Goal: Transaction & Acquisition: Purchase product/service

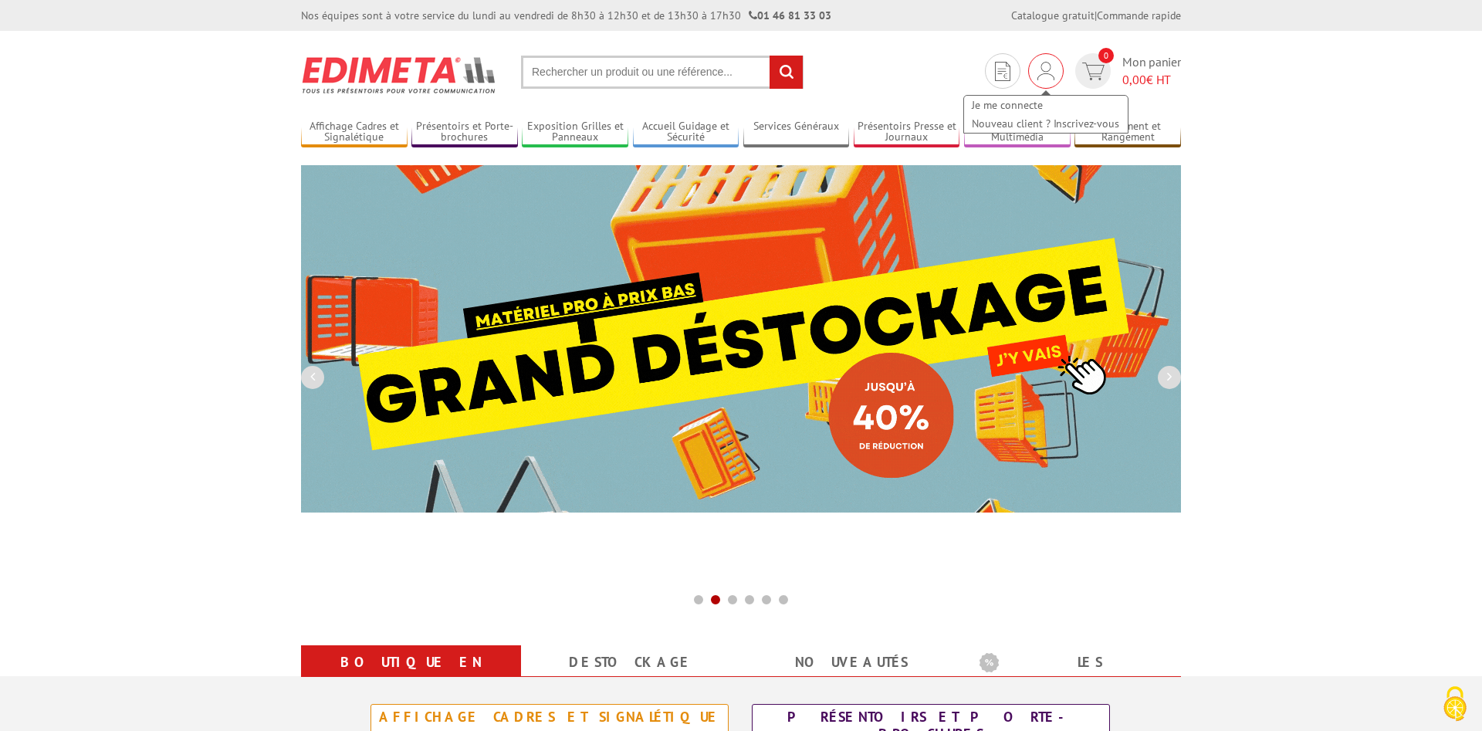
click at [1048, 65] on img at bounding box center [1046, 71] width 17 height 19
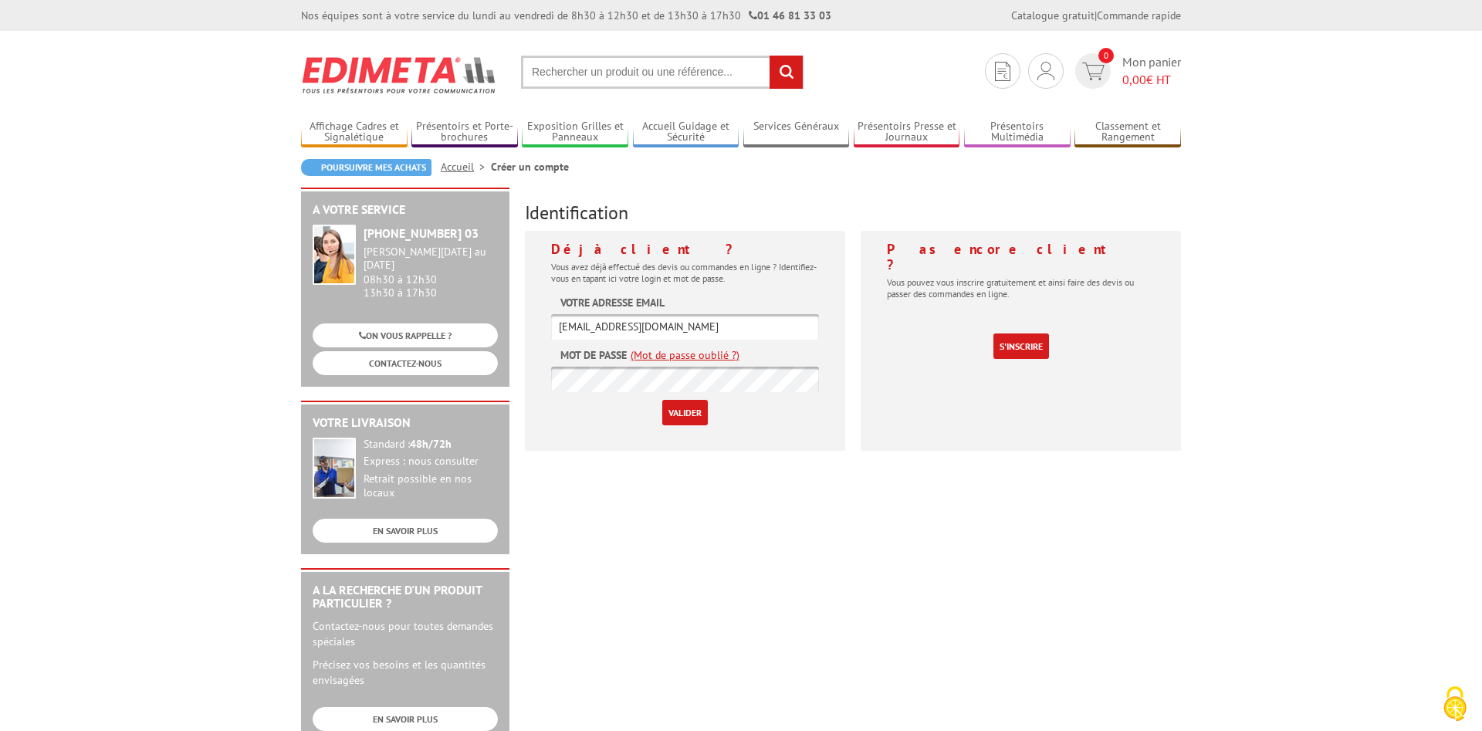
click at [690, 413] on input "Valider" at bounding box center [685, 412] width 46 height 25
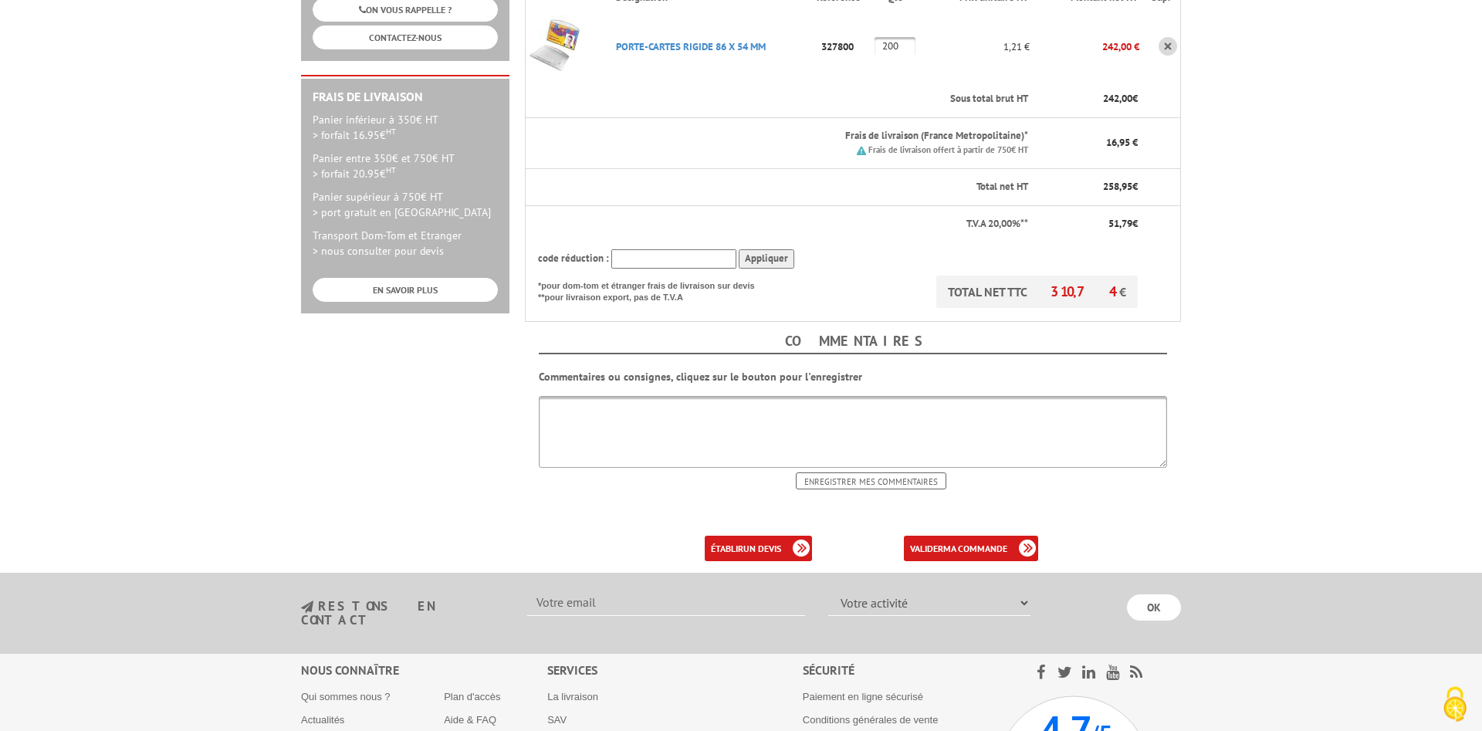
scroll to position [394, 0]
click at [955, 542] on b "ma commande" at bounding box center [975, 548] width 64 height 12
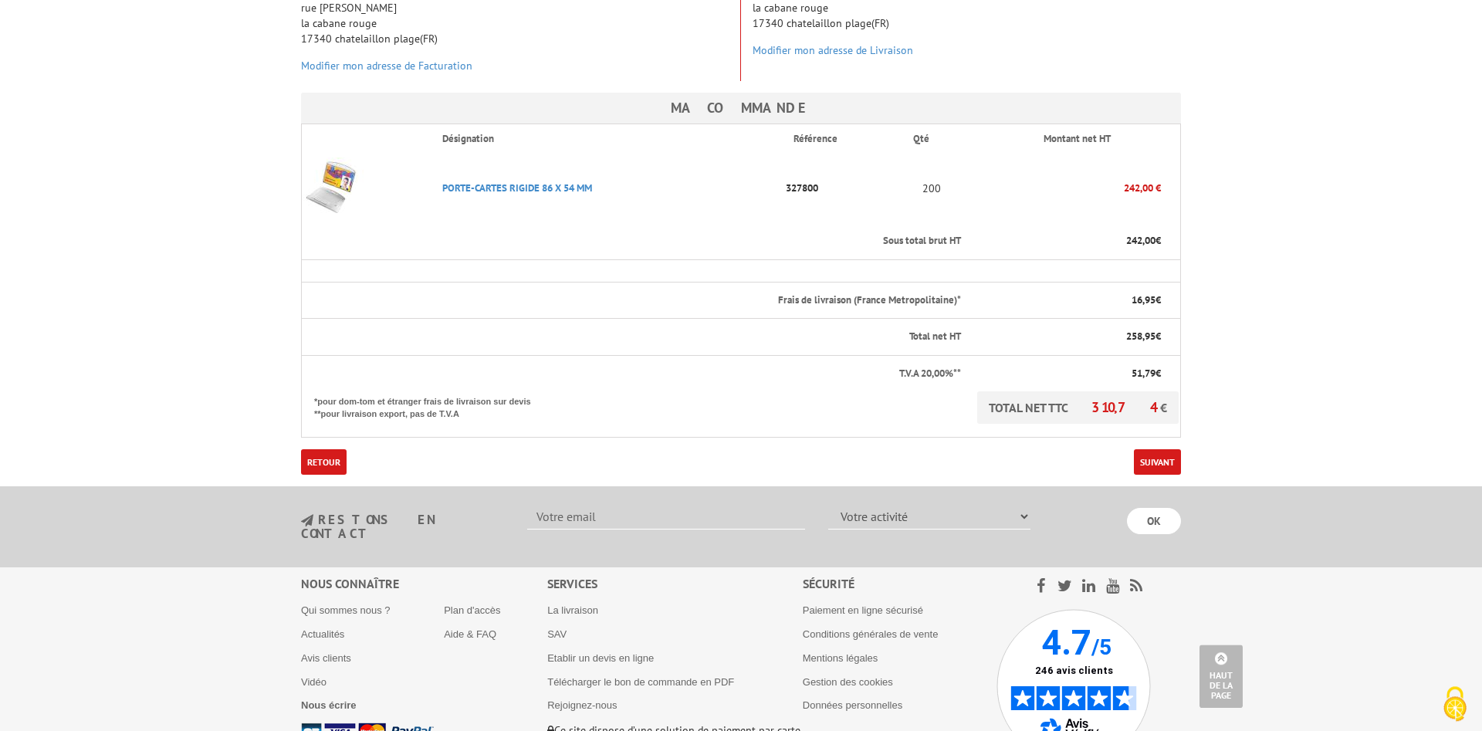
scroll to position [244, 0]
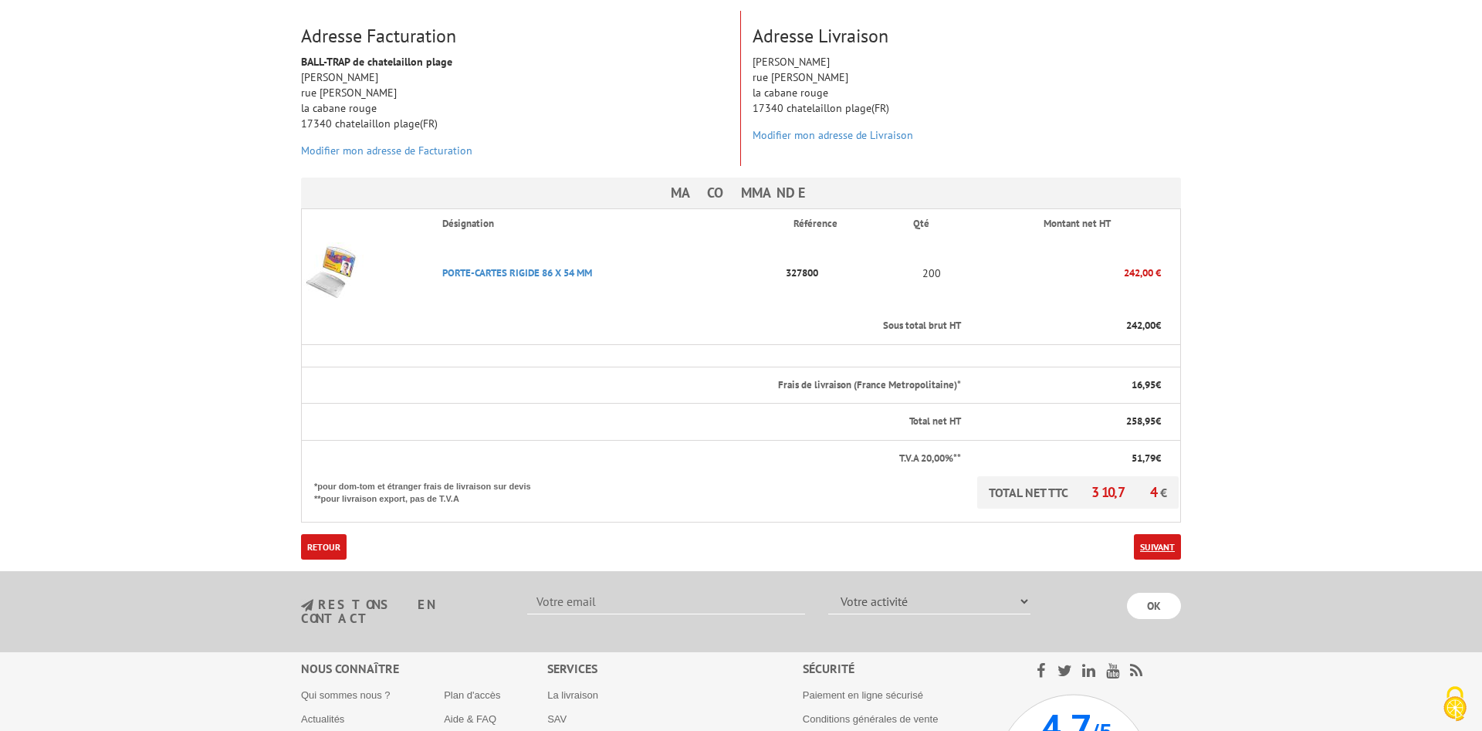
click at [1152, 534] on link "Suivant" at bounding box center [1157, 546] width 47 height 25
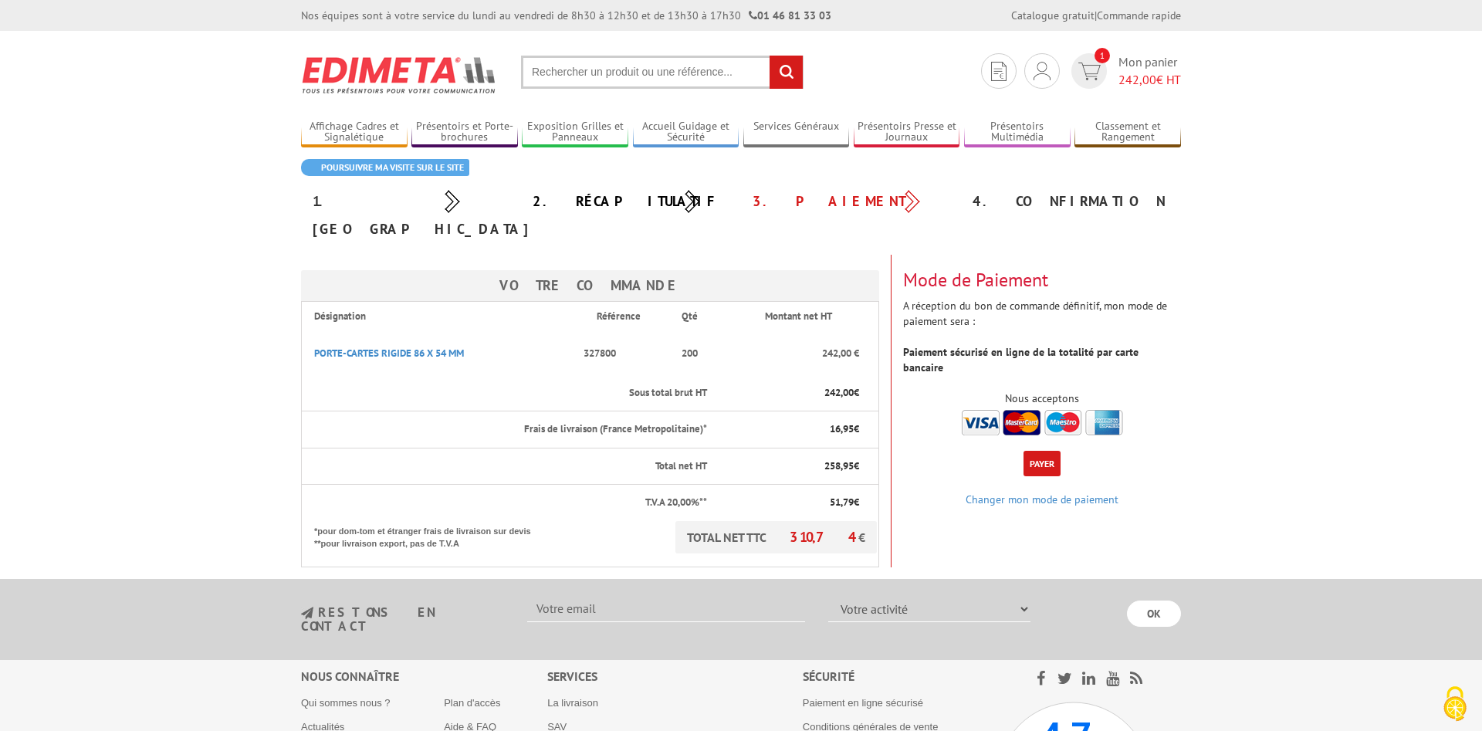
click at [981, 410] on img at bounding box center [1042, 422] width 161 height 25
click at [1041, 451] on button "Payer" at bounding box center [1042, 463] width 37 height 25
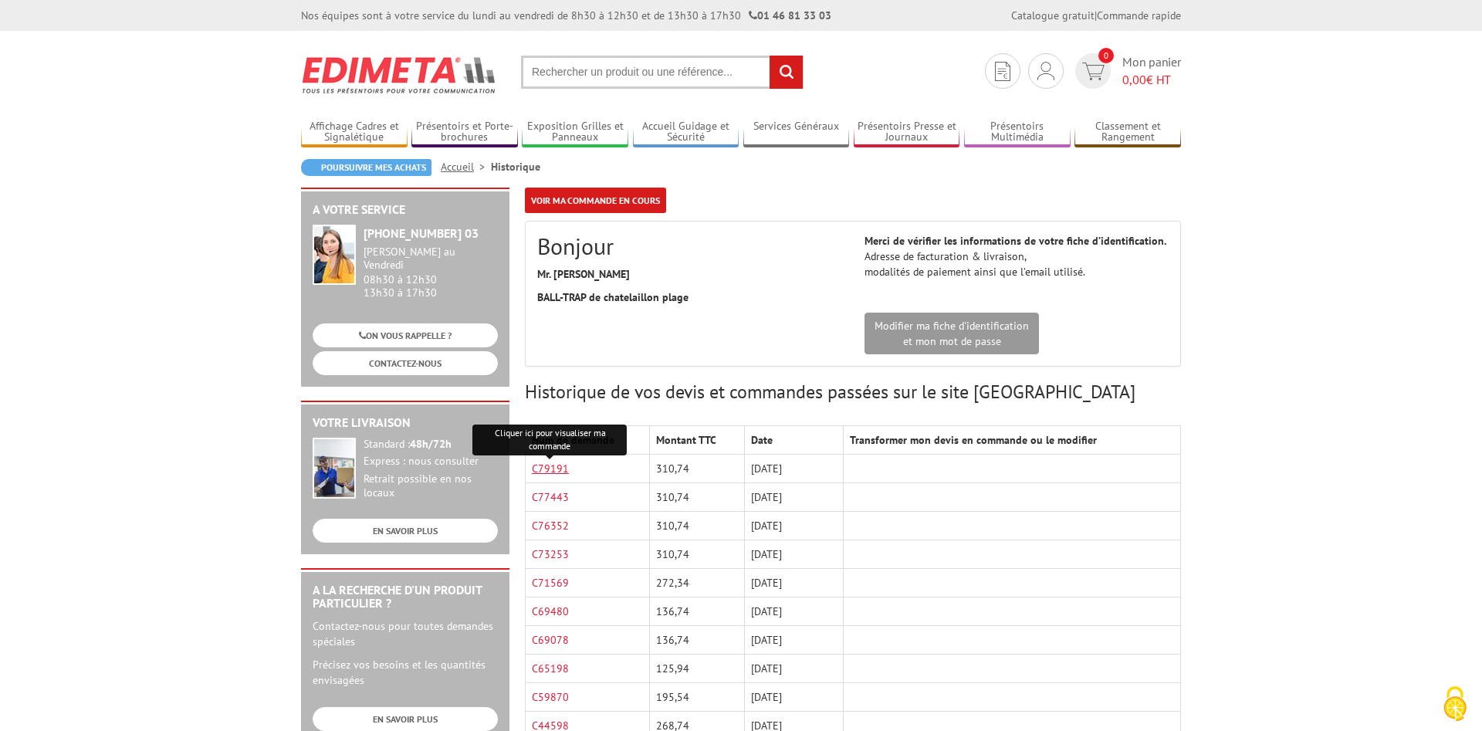
click at [558, 472] on link "C79191" at bounding box center [550, 469] width 37 height 14
